Goal: Task Accomplishment & Management: Manage account settings

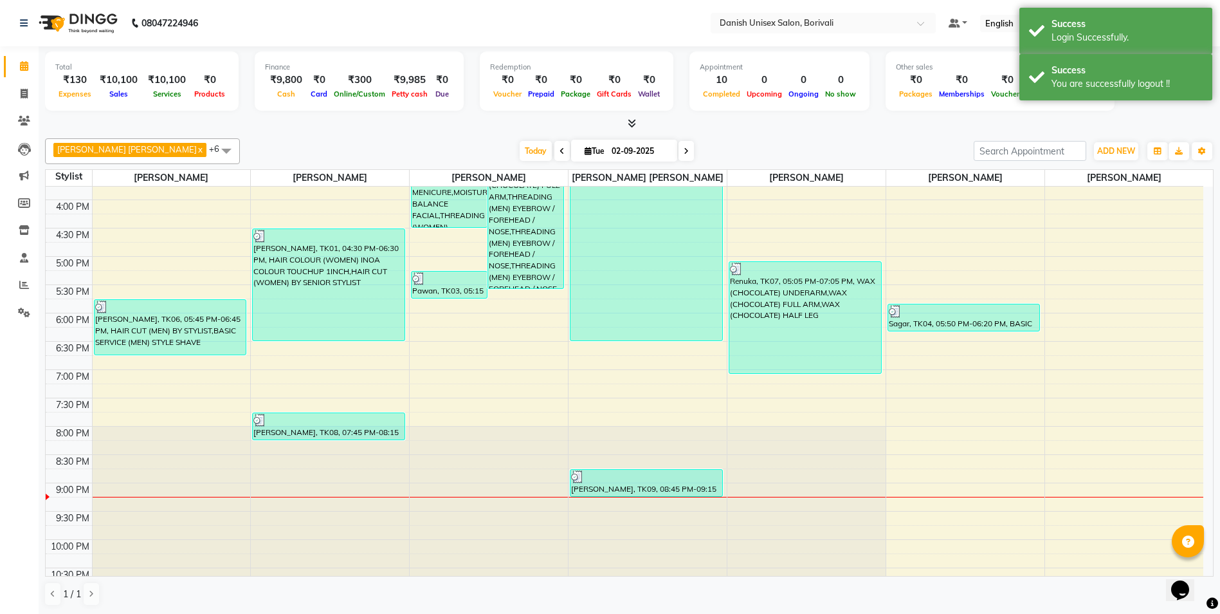
scroll to position [242, 0]
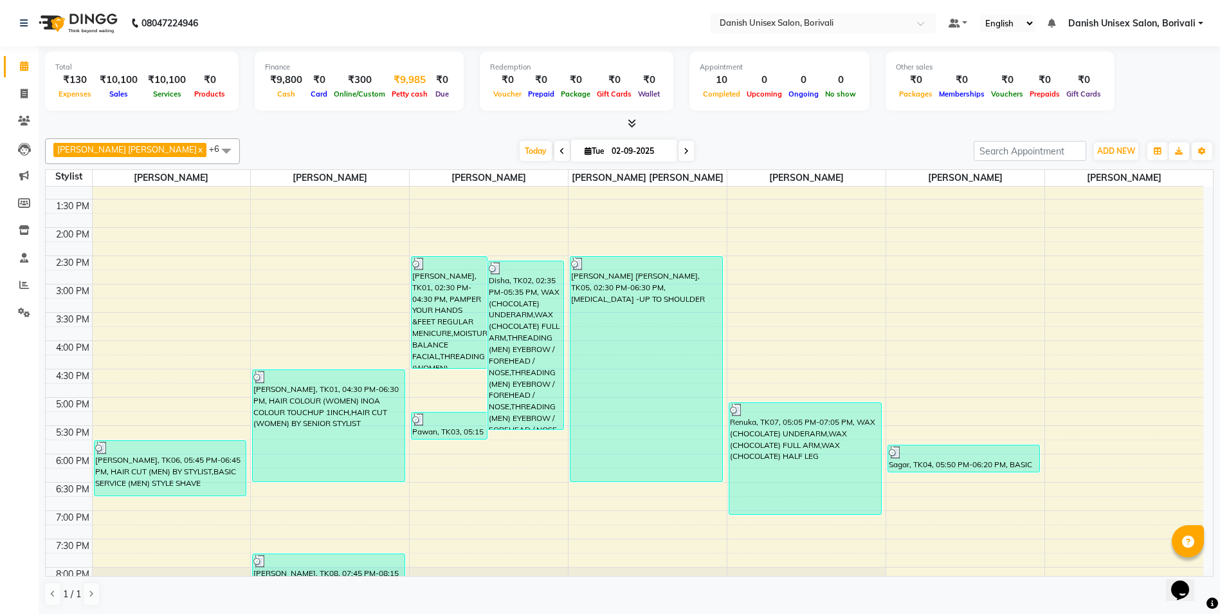
click at [407, 87] on div "Petty cash" at bounding box center [409, 94] width 42 height 14
click at [413, 83] on div "₹9,985" at bounding box center [409, 80] width 42 height 15
select select "6139"
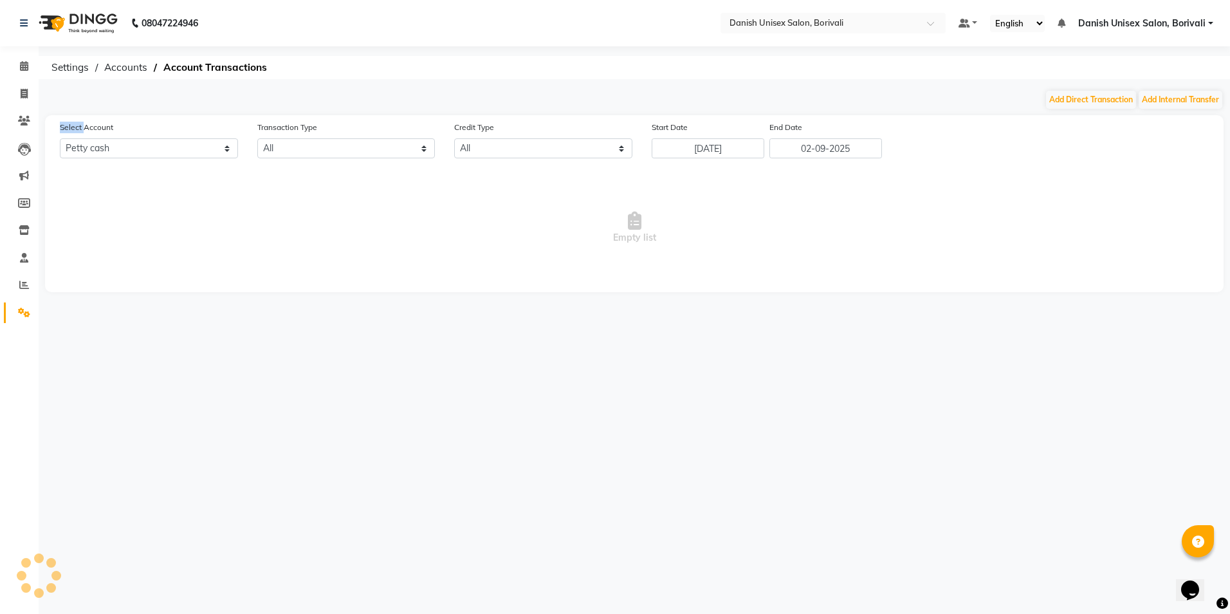
click at [413, 83] on div "08047224946 Select Location × Danish Unisex Salon, Borivali Default Panel My Pa…" at bounding box center [615, 307] width 1230 height 614
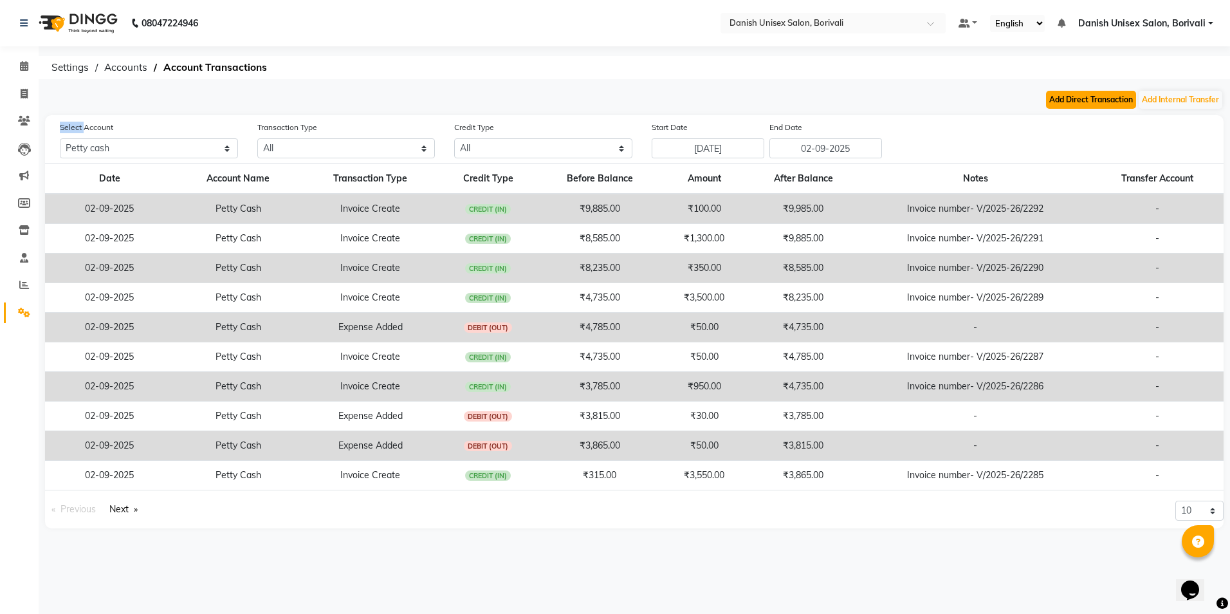
click at [1102, 96] on button "Add Direct Transaction" at bounding box center [1091, 100] width 90 height 18
select select "direct"
select select "6139"
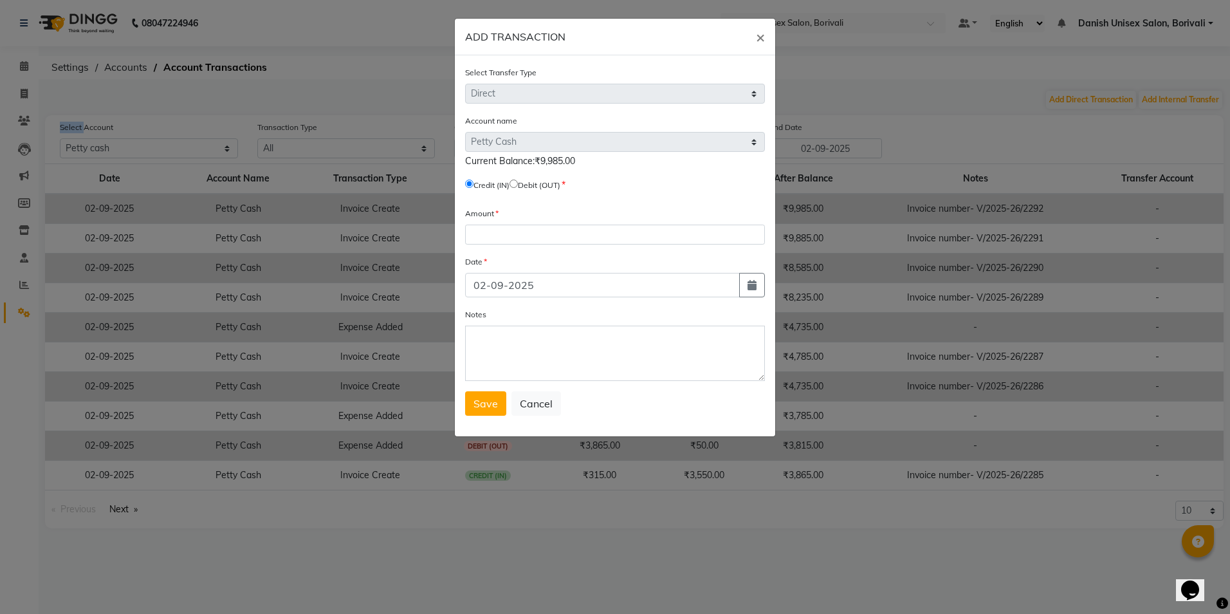
click at [518, 181] on input "radio" at bounding box center [513, 183] width 8 height 8
radio input "true"
click at [516, 238] on input "number" at bounding box center [615, 234] width 300 height 20
type input "9625"
click at [486, 411] on button "Save" at bounding box center [485, 403] width 41 height 24
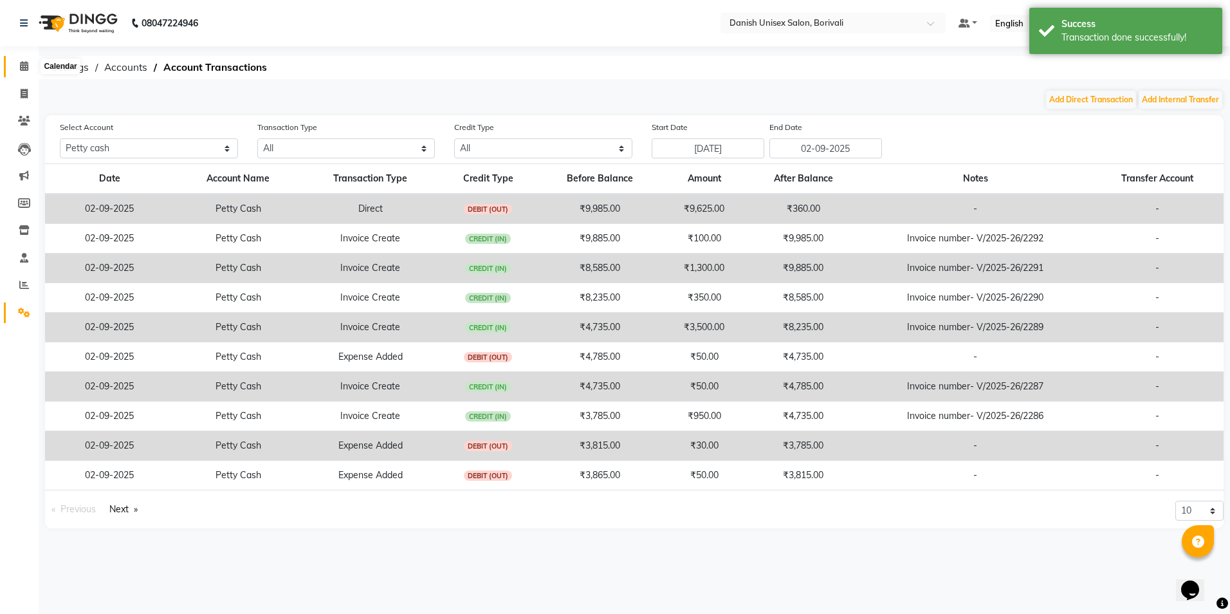
click at [26, 64] on icon at bounding box center [24, 66] width 8 height 10
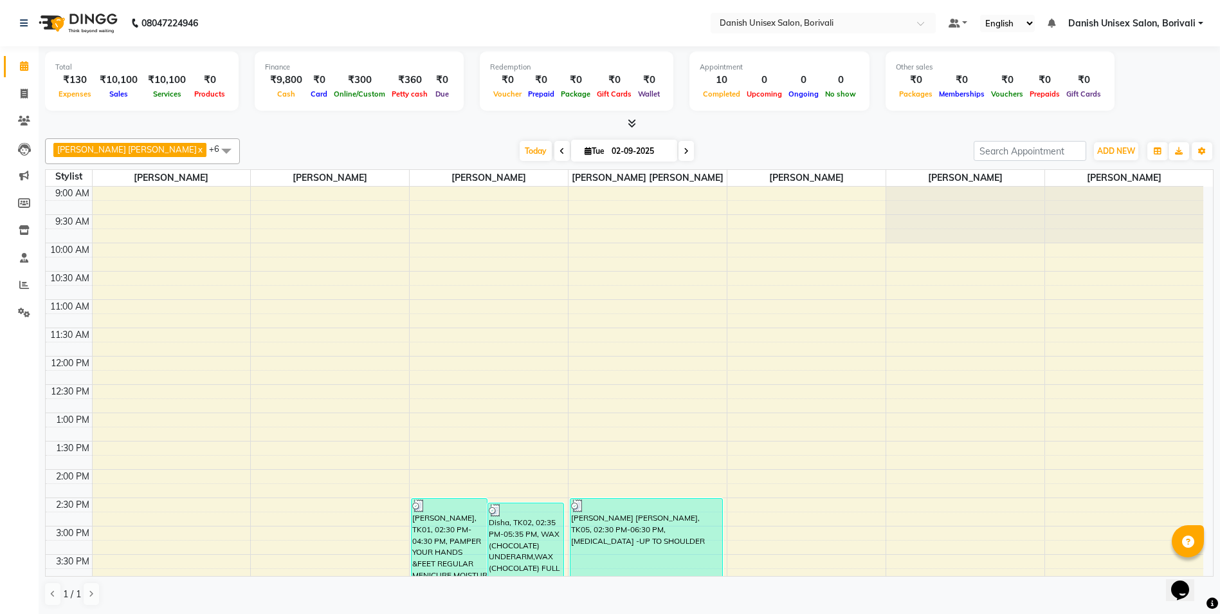
click at [1201, 22] on link "Danish Unisex Salon, Borivali" at bounding box center [1135, 24] width 135 height 14
click at [1179, 83] on link "Sign out" at bounding box center [1137, 88] width 118 height 20
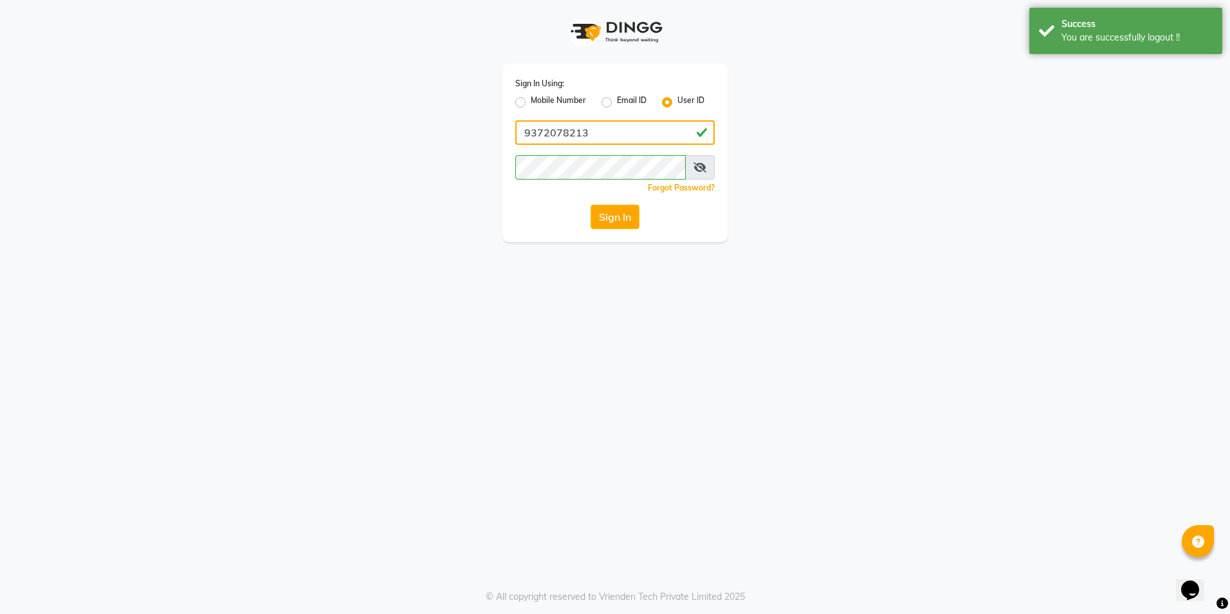
drag, startPoint x: 642, startPoint y: 128, endPoint x: 637, endPoint y: 138, distance: 11.5
click at [642, 128] on input "9372078213" at bounding box center [614, 132] width 199 height 24
type input "[PERSON_NAME]"
click at [618, 219] on button "Sign In" at bounding box center [614, 217] width 49 height 24
